Goal: Transaction & Acquisition: Purchase product/service

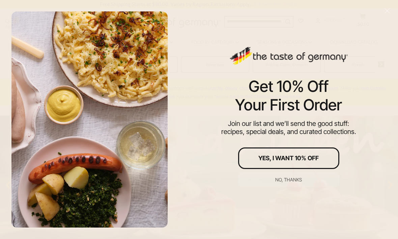
click at [289, 181] on div "No, thanks" at bounding box center [288, 180] width 27 height 5
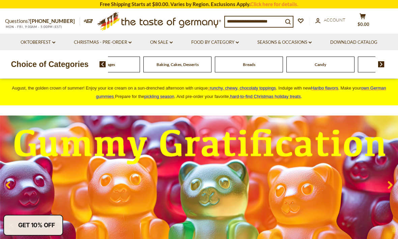
click at [68, 72] on div "Beverages" at bounding box center [34, 65] width 68 height 16
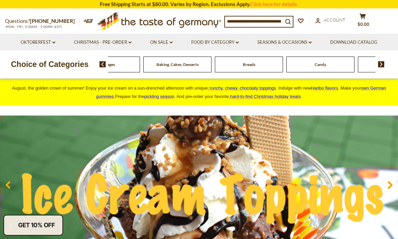
click at [379, 63] on img at bounding box center [381, 64] width 6 height 6
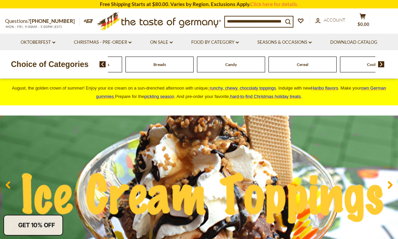
click at [378, 66] on img at bounding box center [381, 64] width 6 height 6
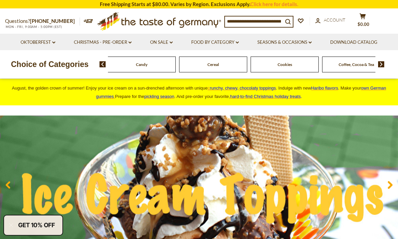
click at [101, 72] on div "Food By Category Beverages Baking, Cakes, Desserts Breads Candy Cereal Cookies …" at bounding box center [248, 64] width 298 height 16
click at [100, 66] on img at bounding box center [102, 64] width 6 height 6
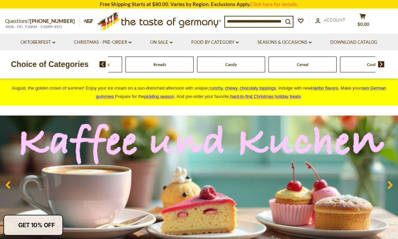
click at [100, 66] on img at bounding box center [102, 64] width 6 height 6
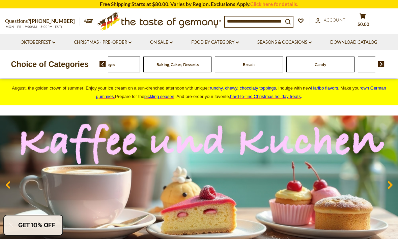
click at [101, 66] on img at bounding box center [102, 64] width 6 height 6
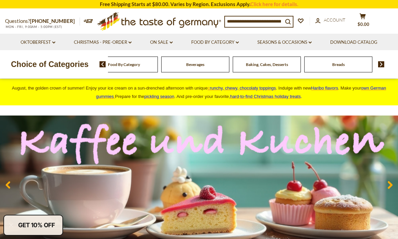
click at [99, 71] on div "Food By Category Beverages Baking, Cakes, Desserts Breads Candy Cereal Cookies …" at bounding box center [248, 64] width 298 height 16
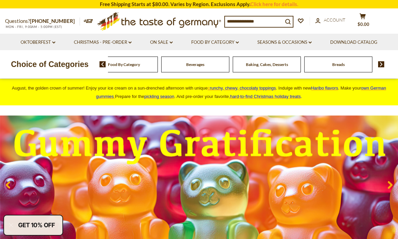
click at [44, 44] on link "Oktoberfest dropdown_arrow" at bounding box center [38, 42] width 35 height 7
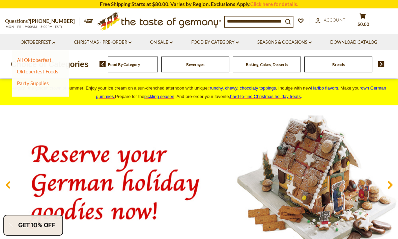
click at [39, 63] on link "All Oktoberfest" at bounding box center [34, 60] width 35 height 6
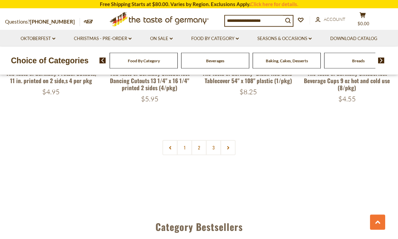
scroll to position [1611, 0]
click at [233, 140] on link at bounding box center [227, 147] width 15 height 15
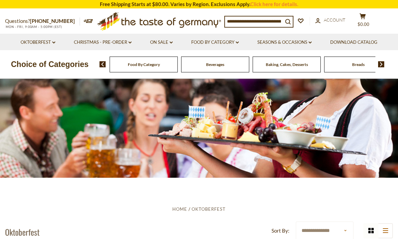
click at [384, 63] on img at bounding box center [381, 64] width 6 height 6
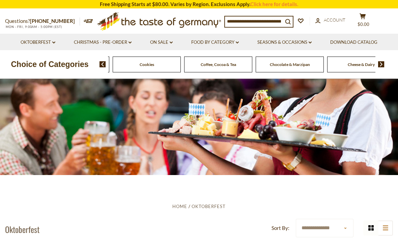
click at [383, 64] on img at bounding box center [381, 64] width 6 height 6
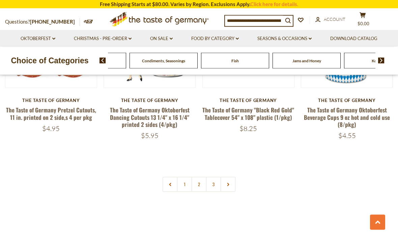
scroll to position [1554, 0]
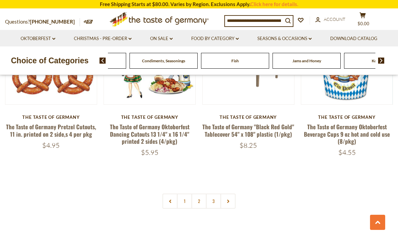
click at [394, 61] on div "Food By Category Beverages Baking, Cakes, Desserts Breads Candy Cereal Cookies …" at bounding box center [248, 61] width 298 height 16
click at [384, 59] on img at bounding box center [381, 61] width 6 height 6
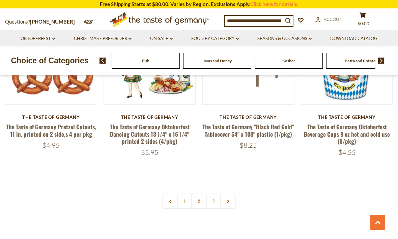
click at [382, 63] on img at bounding box center [381, 61] width 6 height 6
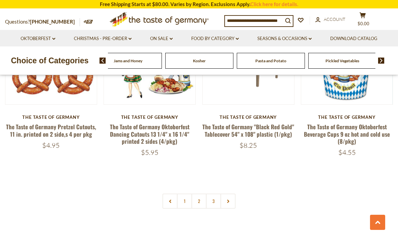
click at [380, 63] on img at bounding box center [381, 61] width 6 height 6
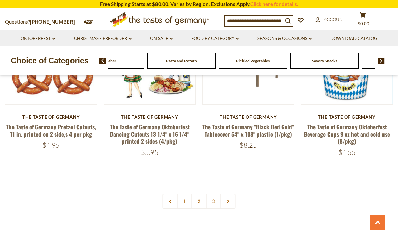
click at [377, 63] on span at bounding box center [378, 61] width 11 height 6
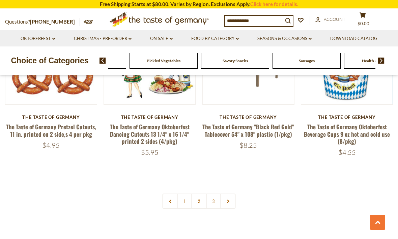
click at [383, 60] on img at bounding box center [381, 61] width 6 height 6
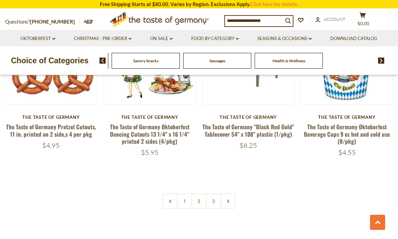
click at [384, 58] on img at bounding box center [381, 61] width 6 height 6
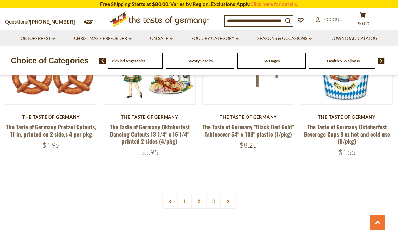
click at [363, 59] on div "Food By Category Beverages Baking, Cakes, Desserts Breads Candy Cereal Cookies …" at bounding box center [241, 61] width 267 height 16
click at [351, 61] on div "Food By Category Beverages Baking, Cakes, Desserts Breads Candy Cereal Cookies …" at bounding box center [241, 61] width 267 height 16
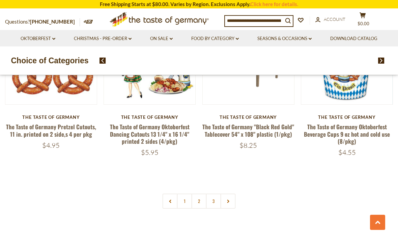
click at [353, 60] on div "Food By Category Beverages Baking, Cakes, Desserts Breads Candy Cereal Cookies …" at bounding box center [241, 61] width 267 height 16
click at [348, 58] on div "Food By Category Beverages Baking, Cakes, Desserts Breads Candy Cereal Cookies …" at bounding box center [241, 61] width 267 height 16
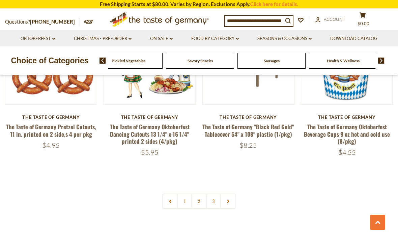
click at [337, 62] on div "Food By Category Beverages Baking, Cakes, Desserts Breads Candy Cereal Cookies …" at bounding box center [241, 61] width 267 height 16
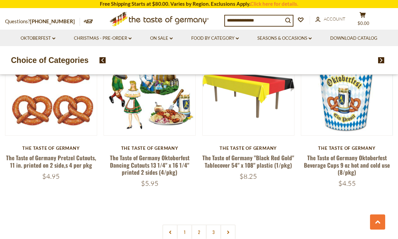
scroll to position [1523, 0]
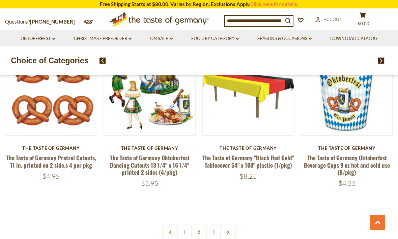
click at [102, 63] on img at bounding box center [102, 61] width 6 height 6
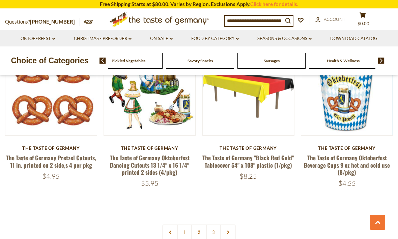
click at [235, 23] on input at bounding box center [254, 20] width 58 height 9
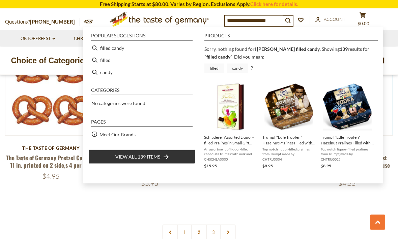
type input "**********"
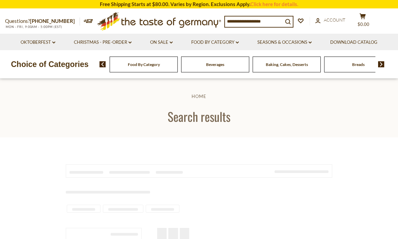
type input "**********"
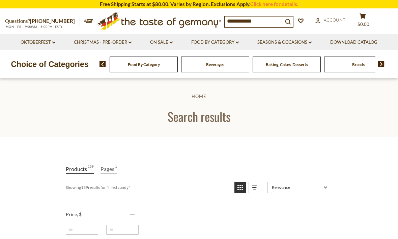
click at [288, 23] on icon "search_icon" at bounding box center [288, 22] width 6 height 6
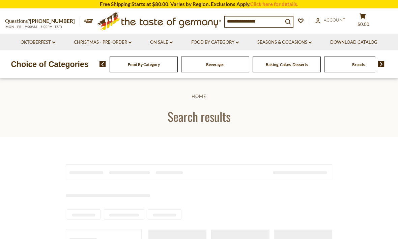
type input "**********"
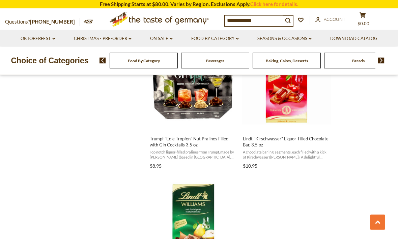
scroll to position [1058, 0]
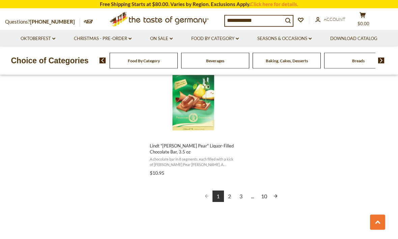
click at [230, 197] on link "2" at bounding box center [229, 196] width 11 height 11
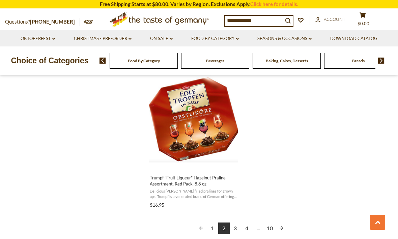
scroll to position [1183, 0]
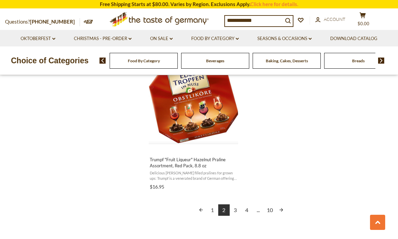
click at [234, 213] on link "3" at bounding box center [234, 210] width 11 height 11
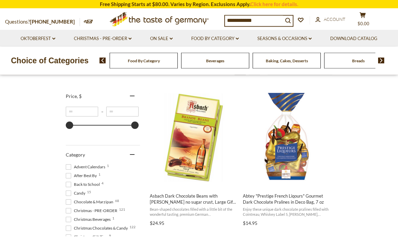
scroll to position [118, 0]
click at [196, 139] on img "Asbach Dark Chocolate Beans with Brandy no sugar crust, Large Gift Box 7.1 oz" at bounding box center [193, 137] width 89 height 89
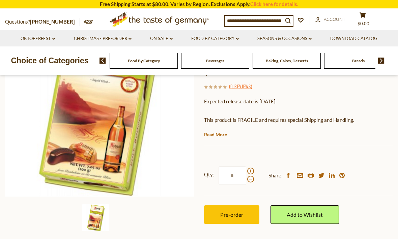
click at [335, 195] on div "Add to Wishlist" at bounding box center [304, 214] width 68 height 39
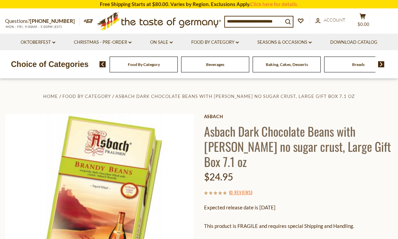
click at [113, 44] on link "Christmas - PRE-ORDER dropdown_arrow" at bounding box center [103, 42] width 58 height 7
